Goal: Task Accomplishment & Management: Use online tool/utility

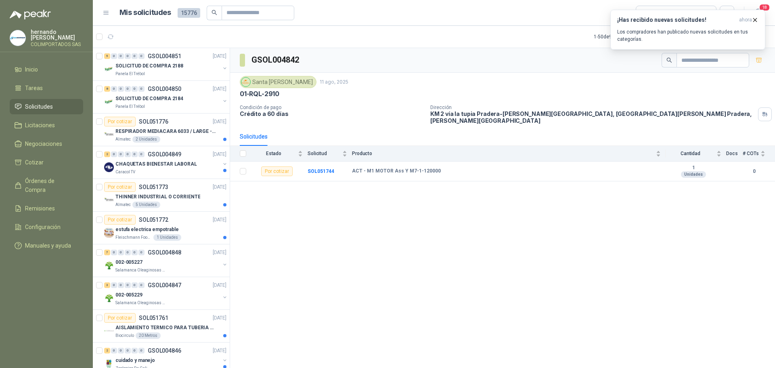
scroll to position [444, 0]
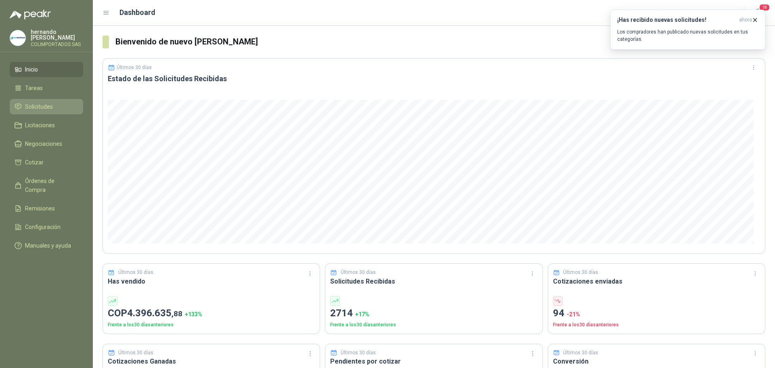
click at [55, 110] on li "Solicitudes" at bounding box center [47, 106] width 64 height 9
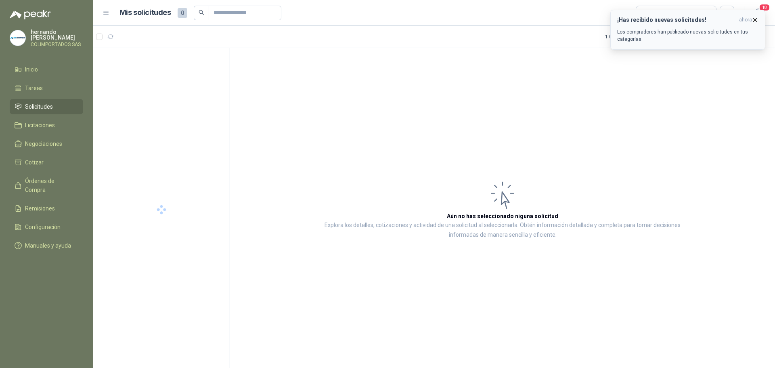
click at [752, 18] on icon "button" at bounding box center [754, 20] width 7 height 7
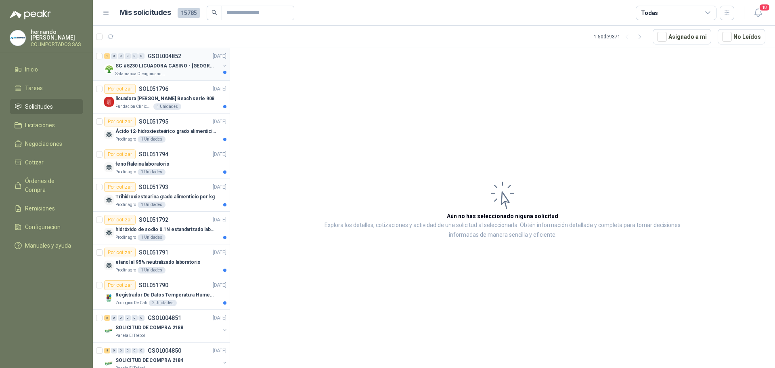
click at [169, 68] on p "SC #5230 LICUADORA CASINO - [GEOGRAPHIC_DATA]" at bounding box center [165, 66] width 100 height 8
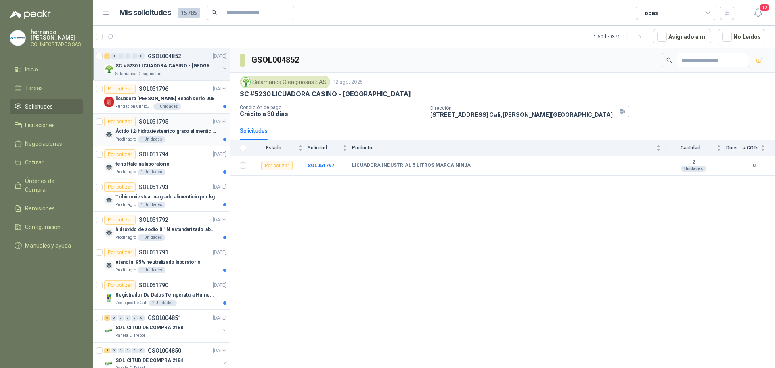
click at [188, 132] on p "Ácido 12-hidroxiesteárico grado alimenticio por kg" at bounding box center [165, 132] width 100 height 8
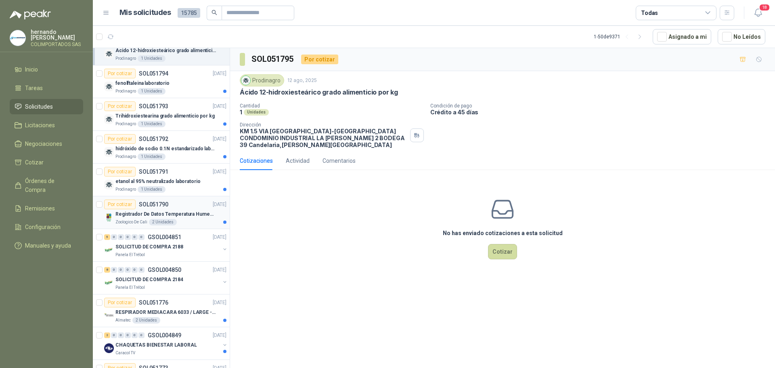
scroll to position [121, 0]
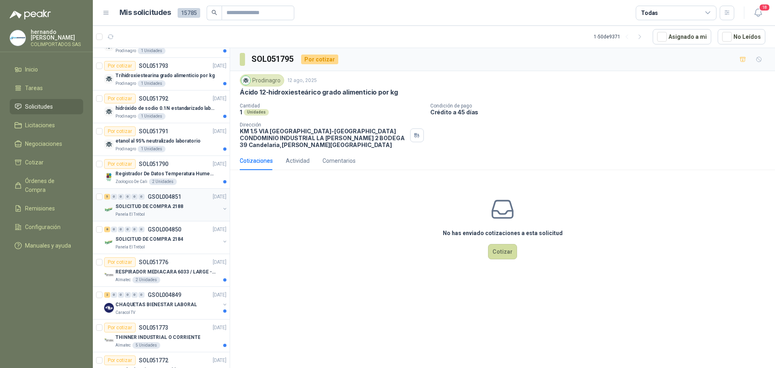
click at [146, 213] on div "Panela El Trébol" at bounding box center [167, 214] width 105 height 6
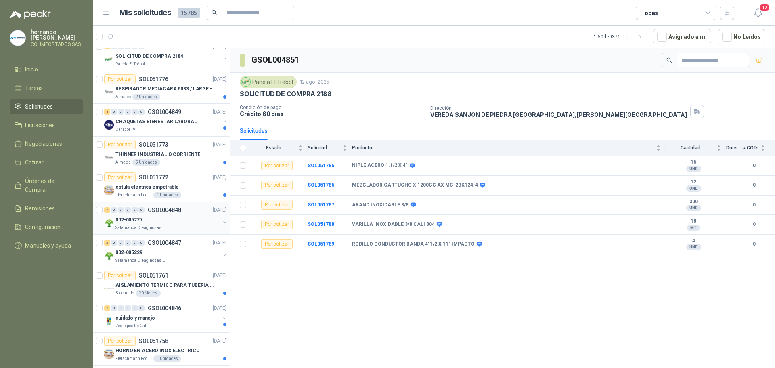
scroll to position [323, 0]
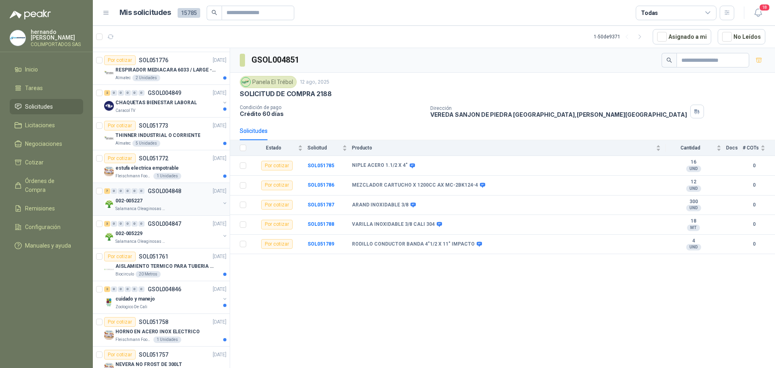
click at [154, 199] on div "002-005227" at bounding box center [167, 201] width 105 height 10
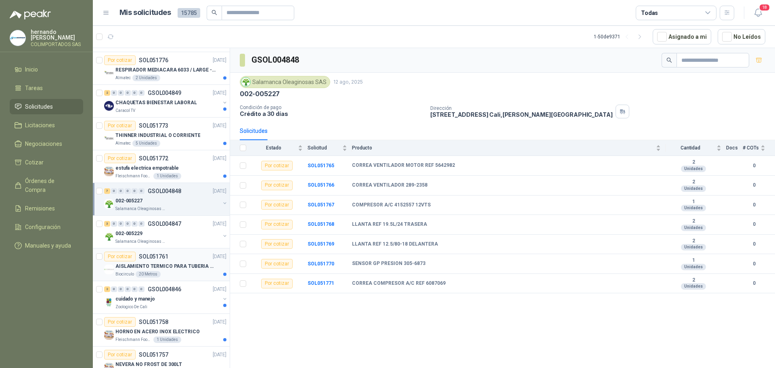
click at [181, 261] on div "Por cotizar SOL051761 [DATE]" at bounding box center [165, 256] width 122 height 10
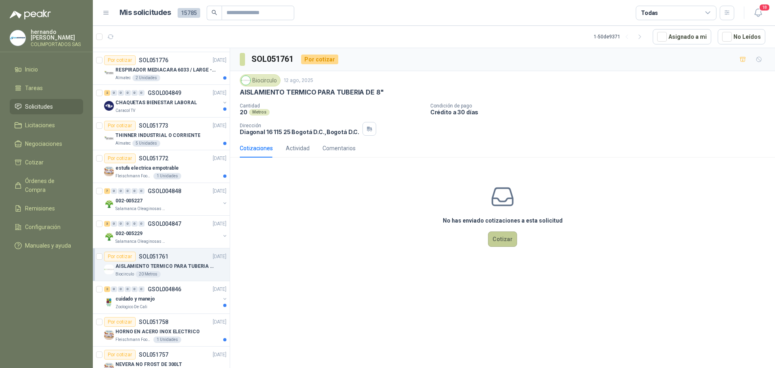
click at [506, 238] on button "Cotizar" at bounding box center [502, 238] width 29 height 15
